Goal: Navigation & Orientation: Understand site structure

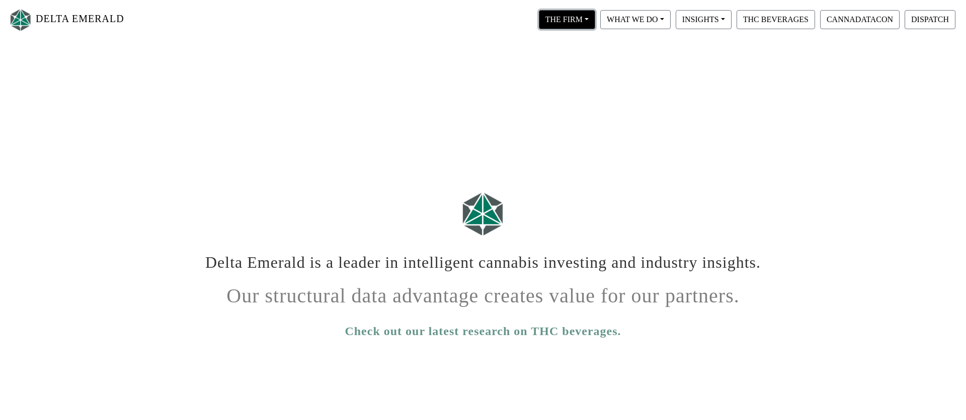
click at [587, 18] on button "THE FIRM" at bounding box center [567, 19] width 56 height 19
click at [576, 57] on link "Our People" at bounding box center [576, 61] width 79 height 16
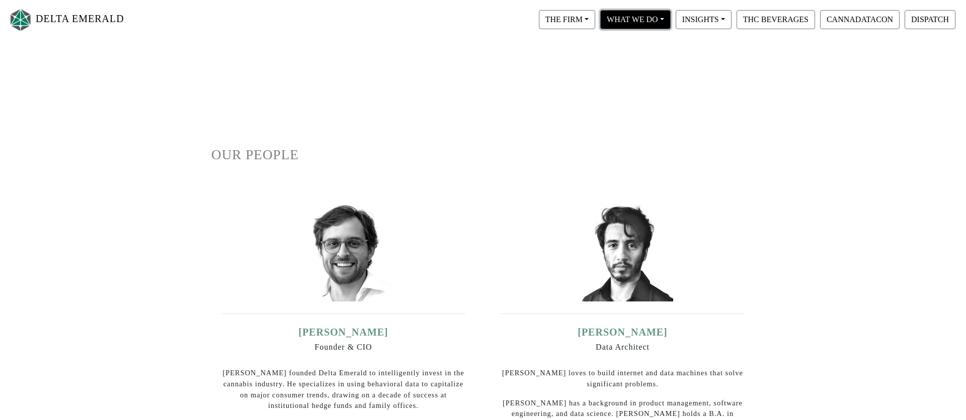
click at [659, 17] on button "WHAT WE DO" at bounding box center [635, 19] width 70 height 19
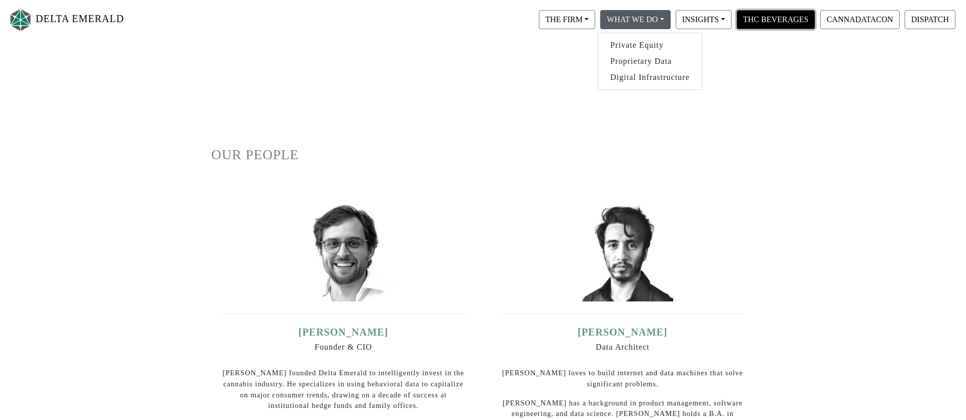
click at [789, 20] on button "THC BEVERAGES" at bounding box center [775, 19] width 78 height 19
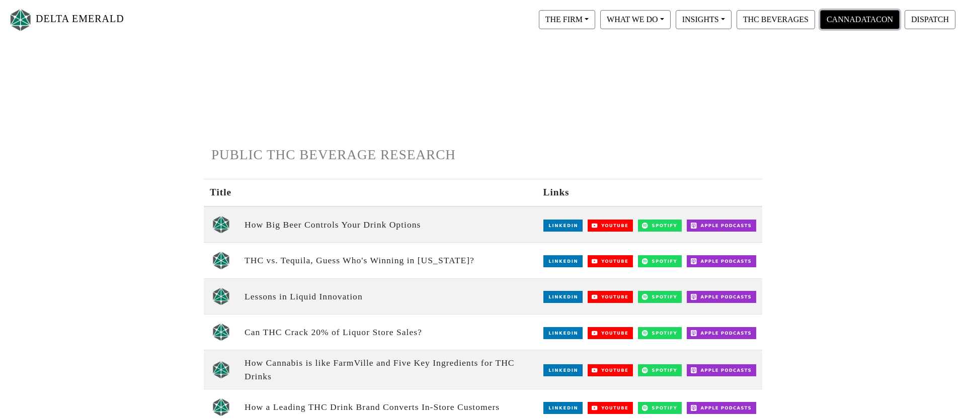
click at [863, 24] on button "CANNADATACON" at bounding box center [859, 19] width 79 height 19
